Goal: Information Seeking & Learning: Learn about a topic

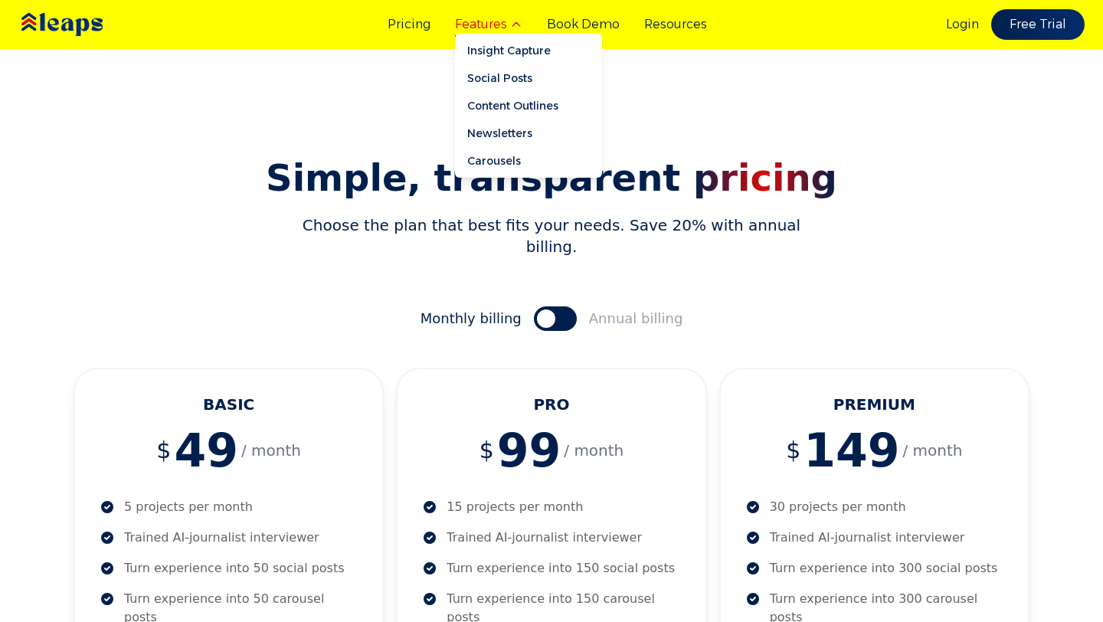
click at [480, 21] on button "Features" at bounding box center [488, 24] width 67 height 18
click at [490, 48] on link "Insight Capture" at bounding box center [528, 51] width 147 height 28
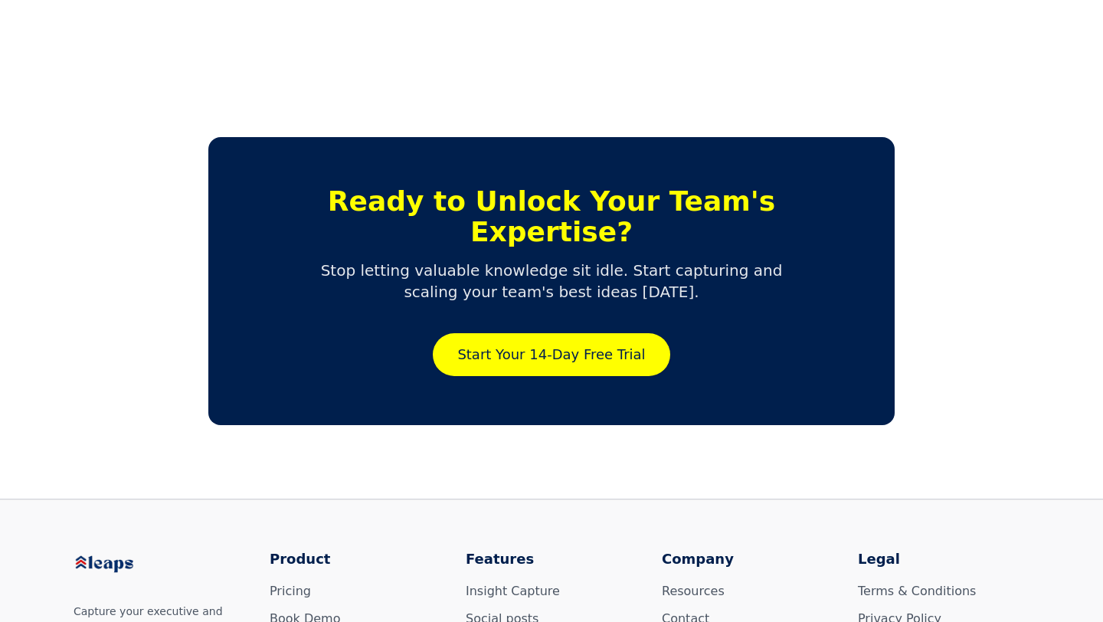
scroll to position [3586, 0]
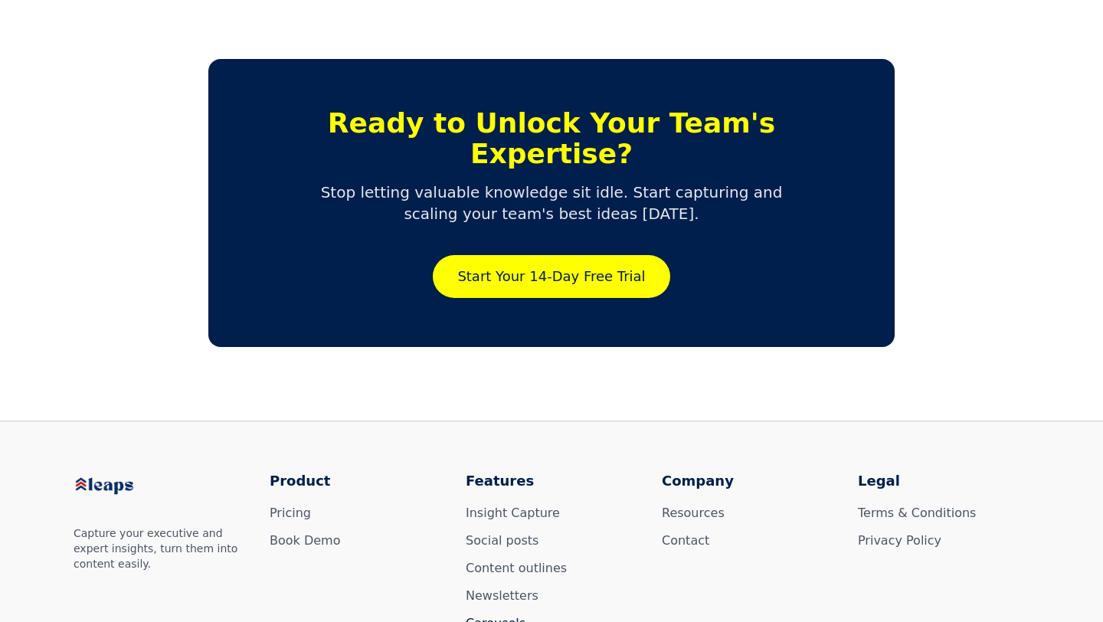
click at [493, 616] on link "Carousels" at bounding box center [496, 623] width 60 height 15
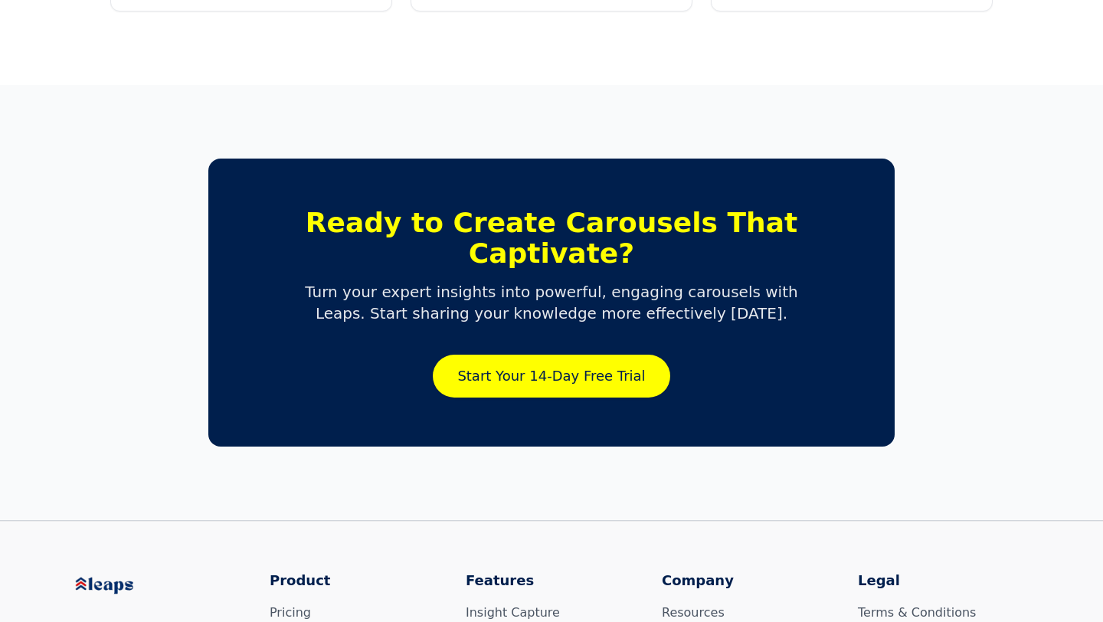
scroll to position [2874, 0]
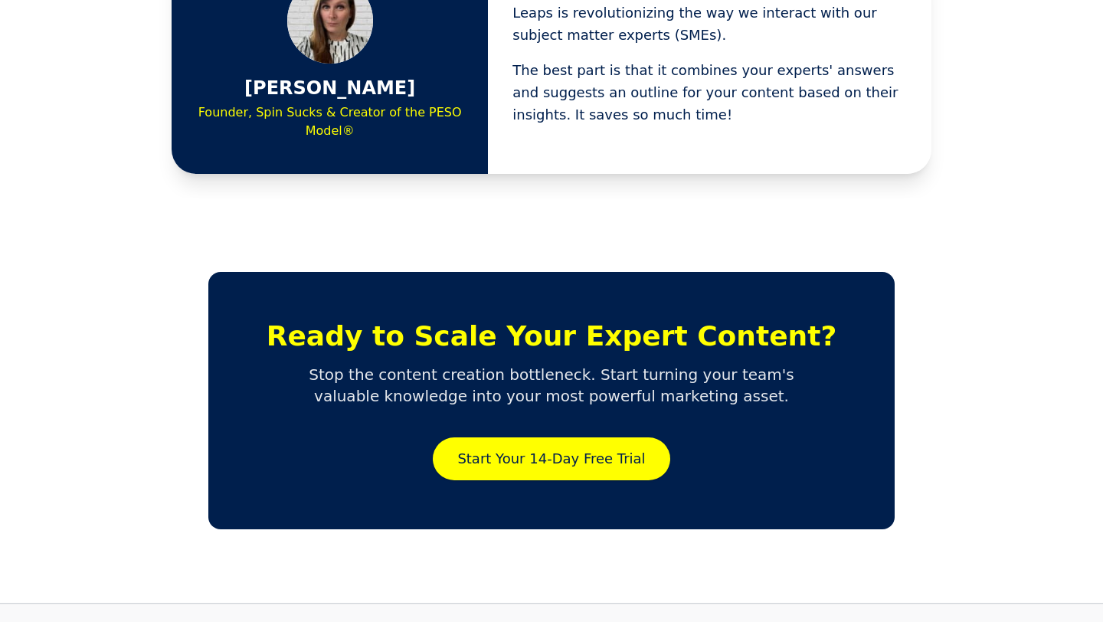
scroll to position [2768, 0]
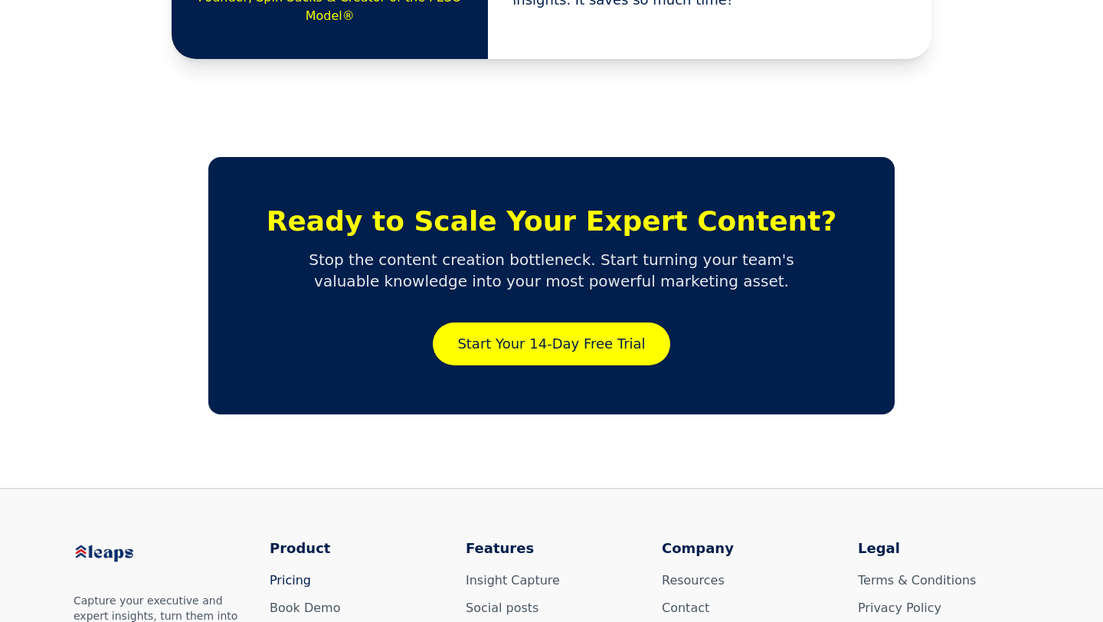
click at [286, 573] on link "Pricing" at bounding box center [290, 580] width 41 height 15
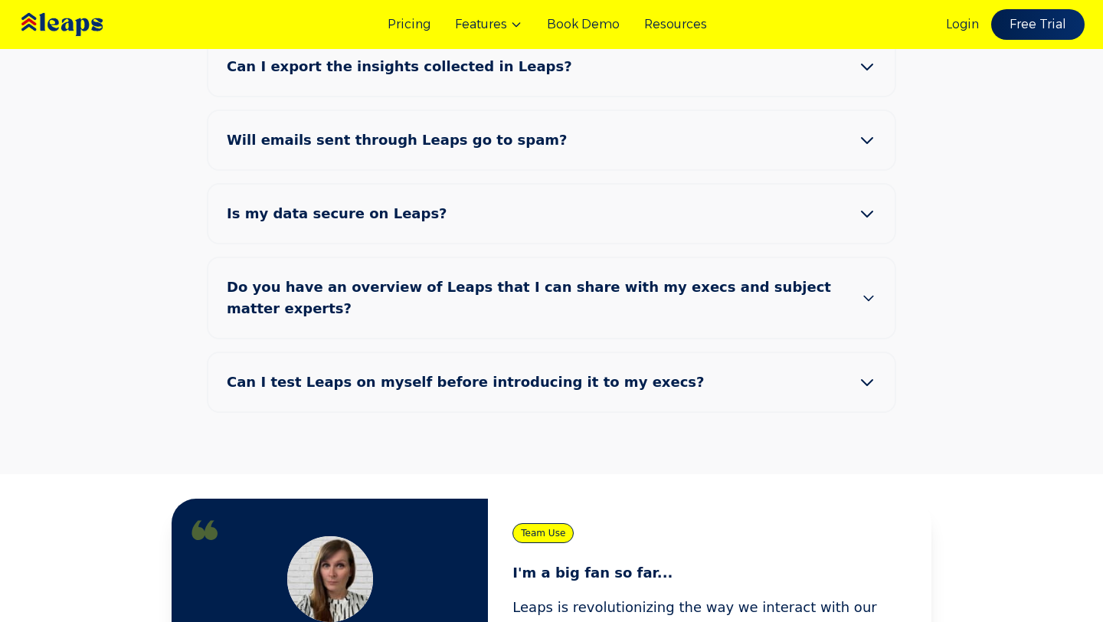
scroll to position [1678, 0]
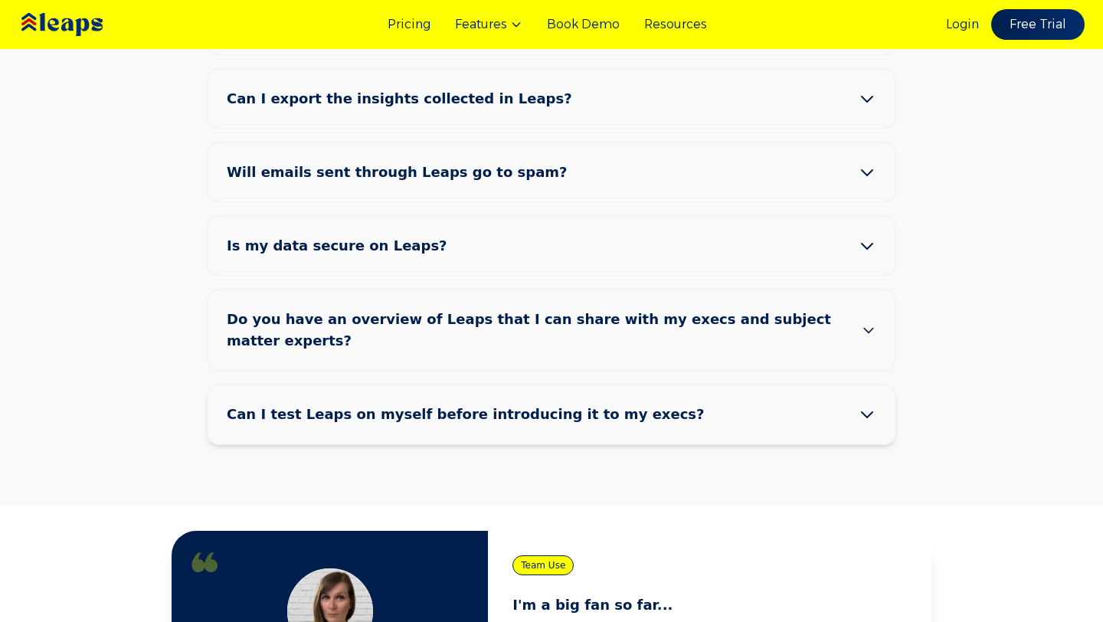
click at [312, 404] on span "Can I test Leaps on myself before introducing it to my execs?" at bounding box center [478, 414] width 502 height 21
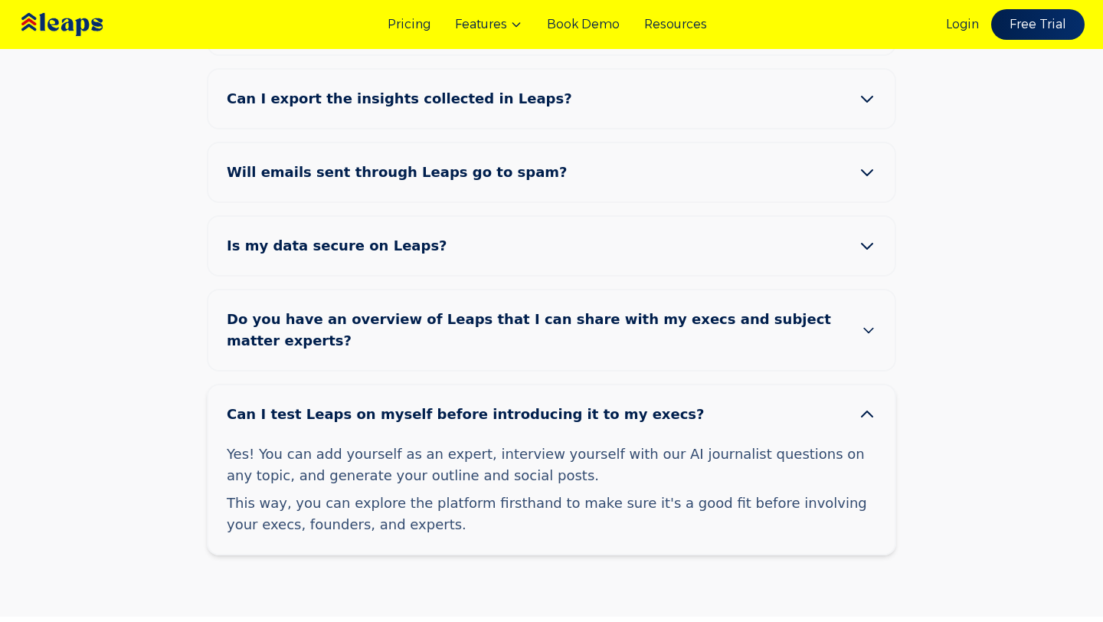
click at [312, 404] on span "Can I test Leaps on myself before introducing it to my execs?" at bounding box center [478, 414] width 502 height 21
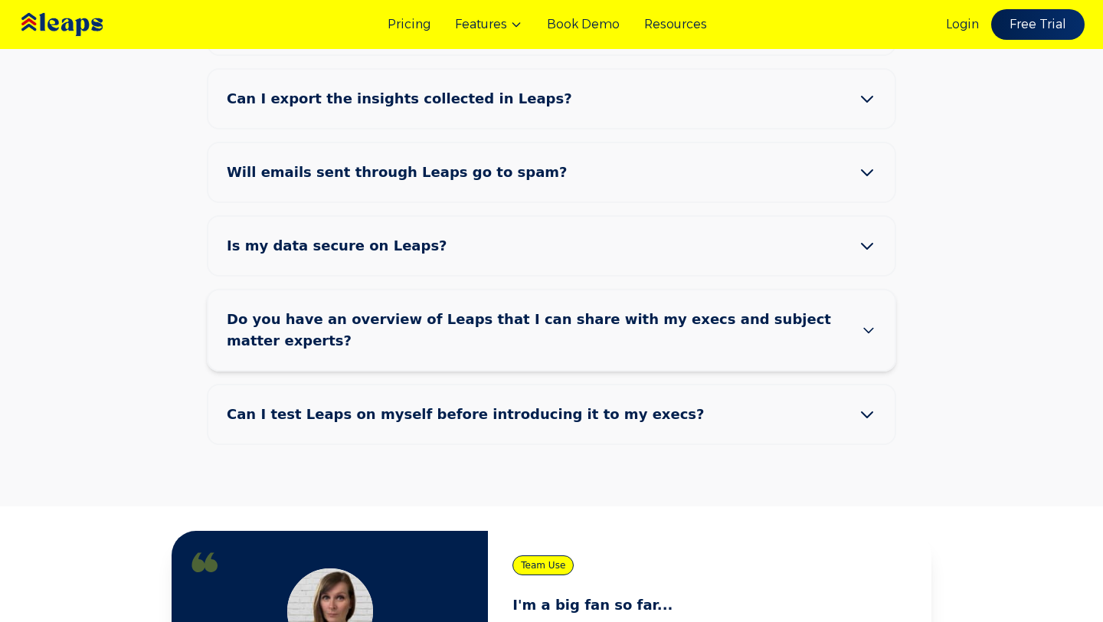
click at [307, 309] on span "Do you have an overview of Leaps that I can share with my execs and subject mat…" at bounding box center [544, 330] width 634 height 43
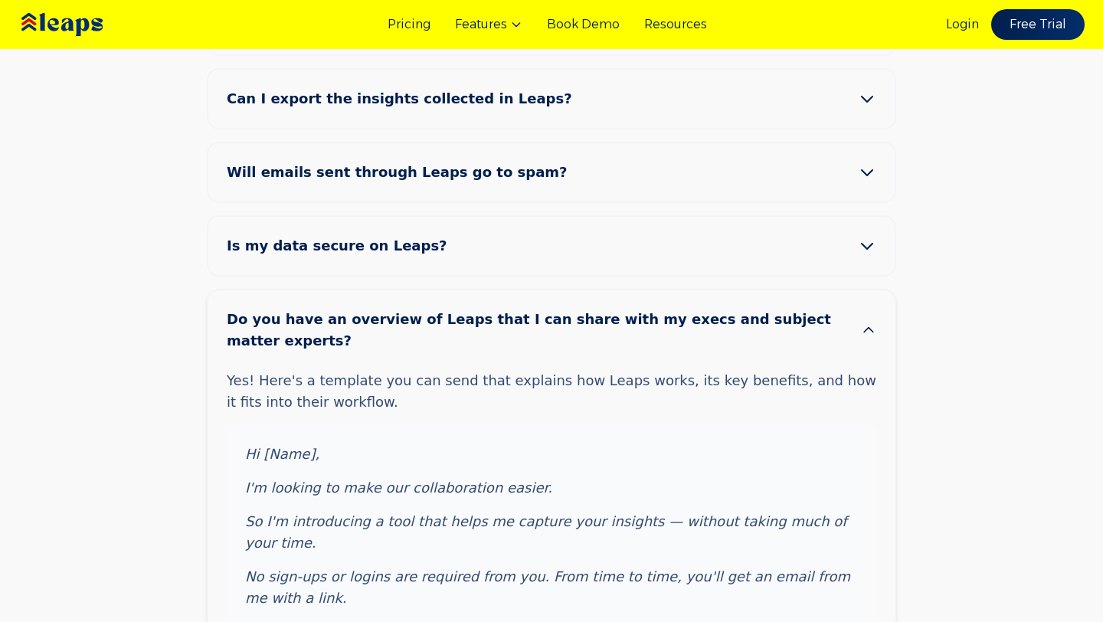
click at [307, 309] on span "Do you have an overview of Leaps that I can share with my execs and subject mat…" at bounding box center [544, 330] width 634 height 43
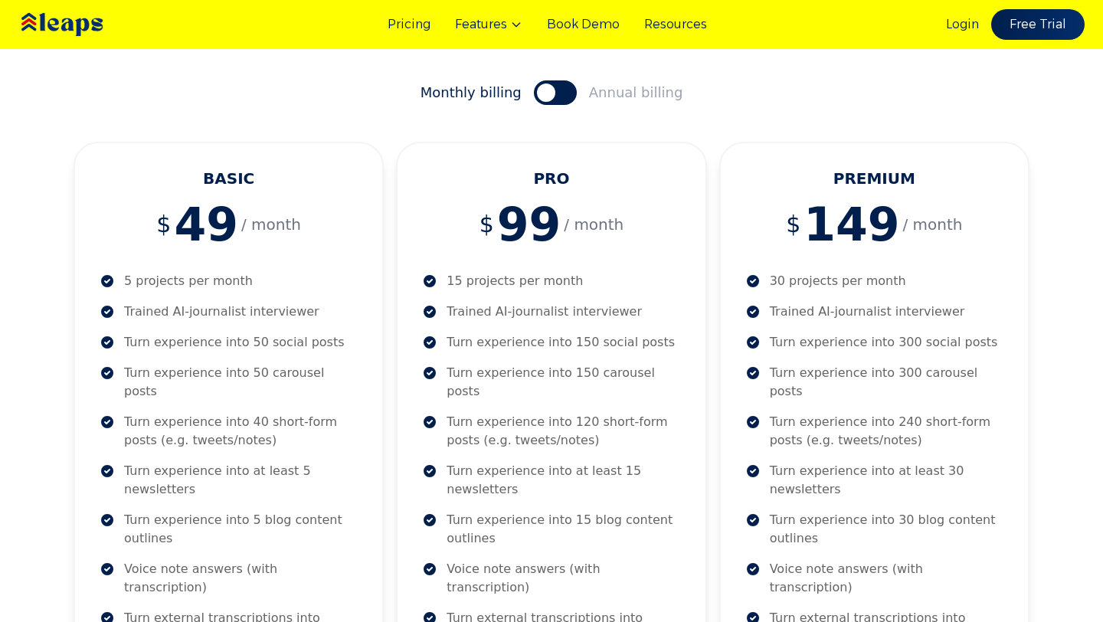
scroll to position [0, 0]
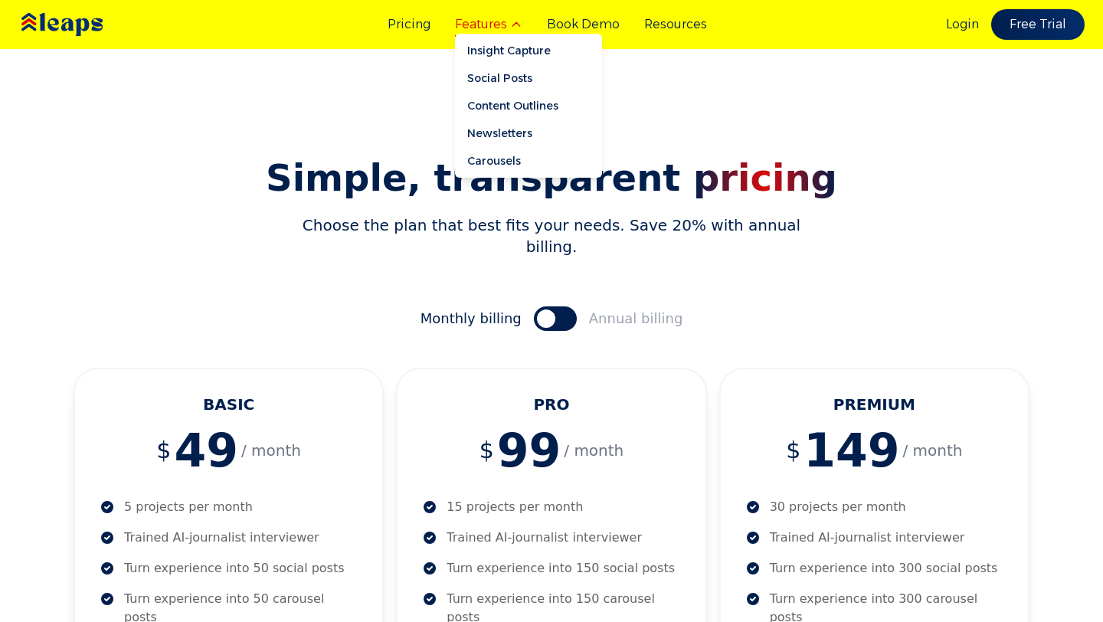
click at [489, 28] on button "Features" at bounding box center [488, 24] width 67 height 18
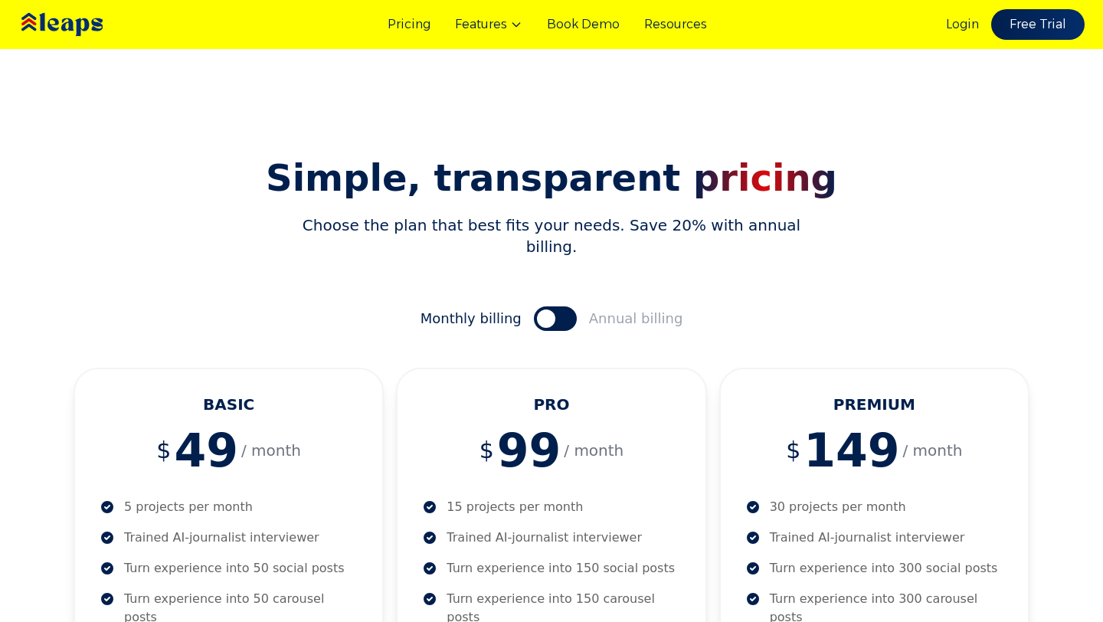
click at [651, 21] on link "Resources" at bounding box center [675, 24] width 63 height 18
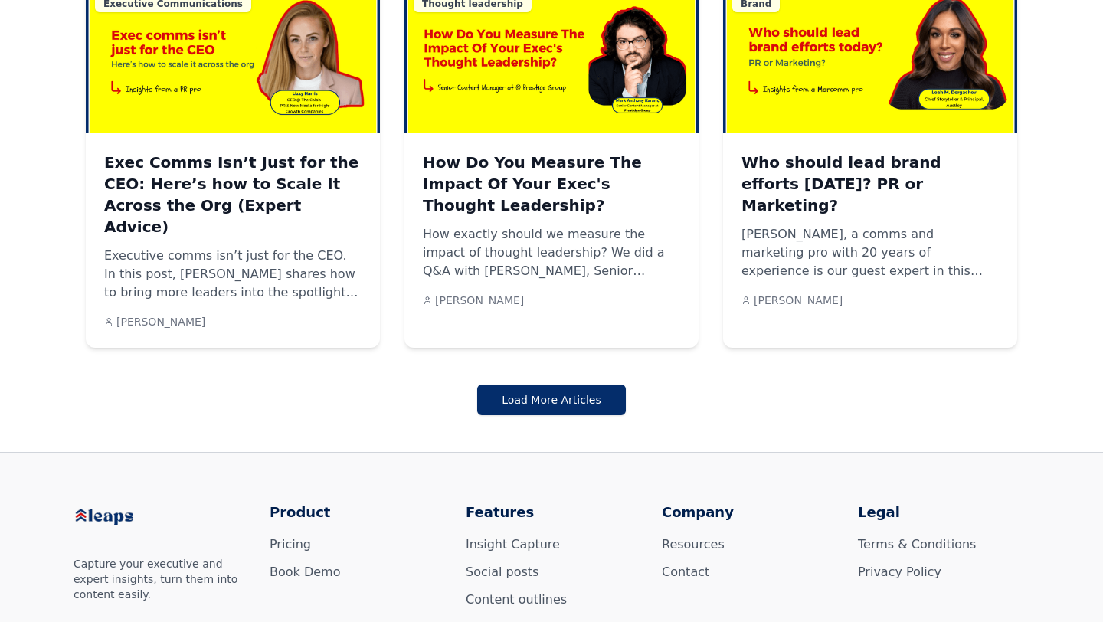
scroll to position [1476, 0]
